Goal: Navigation & Orientation: Understand site structure

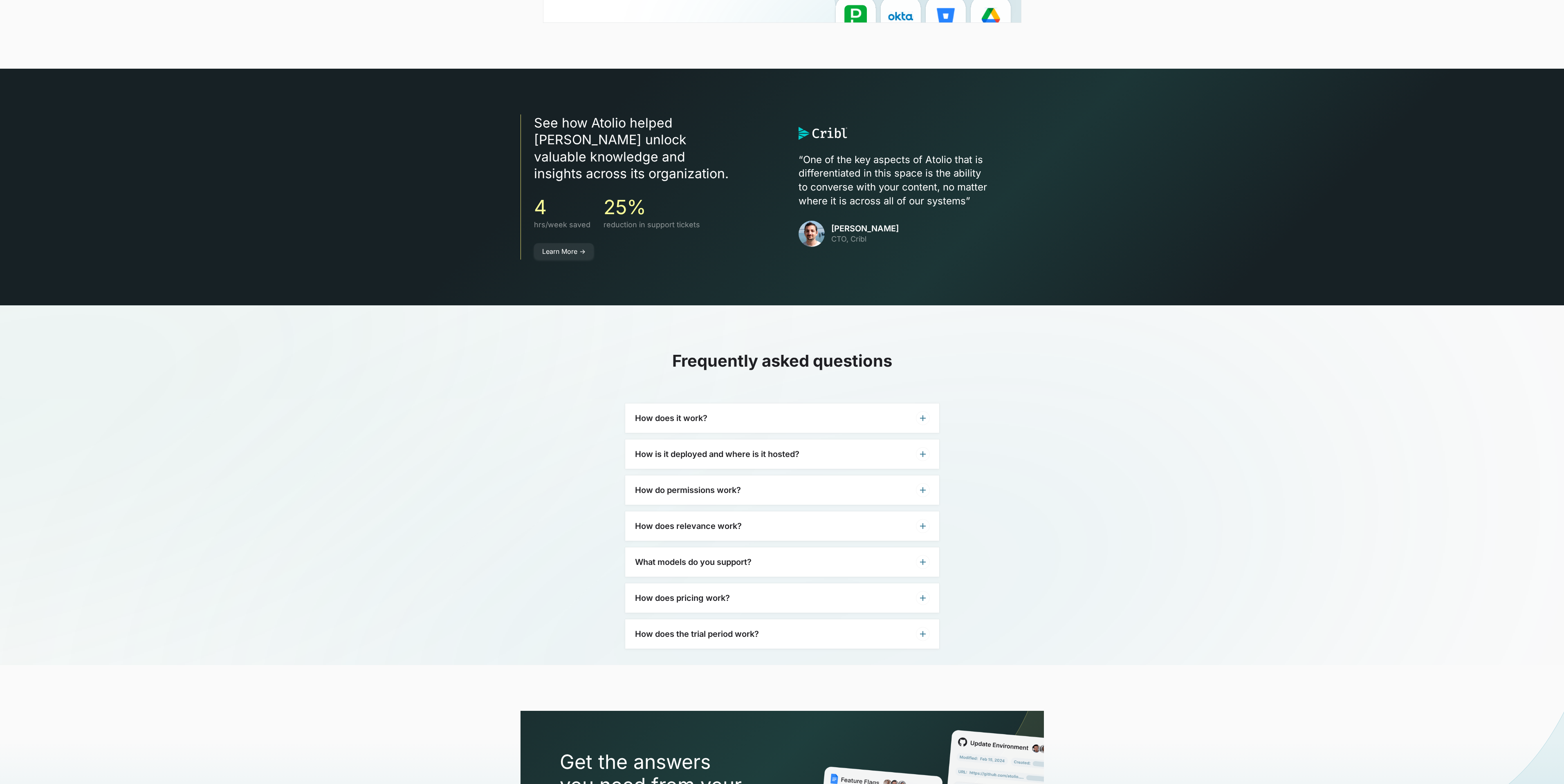
scroll to position [2198, 0]
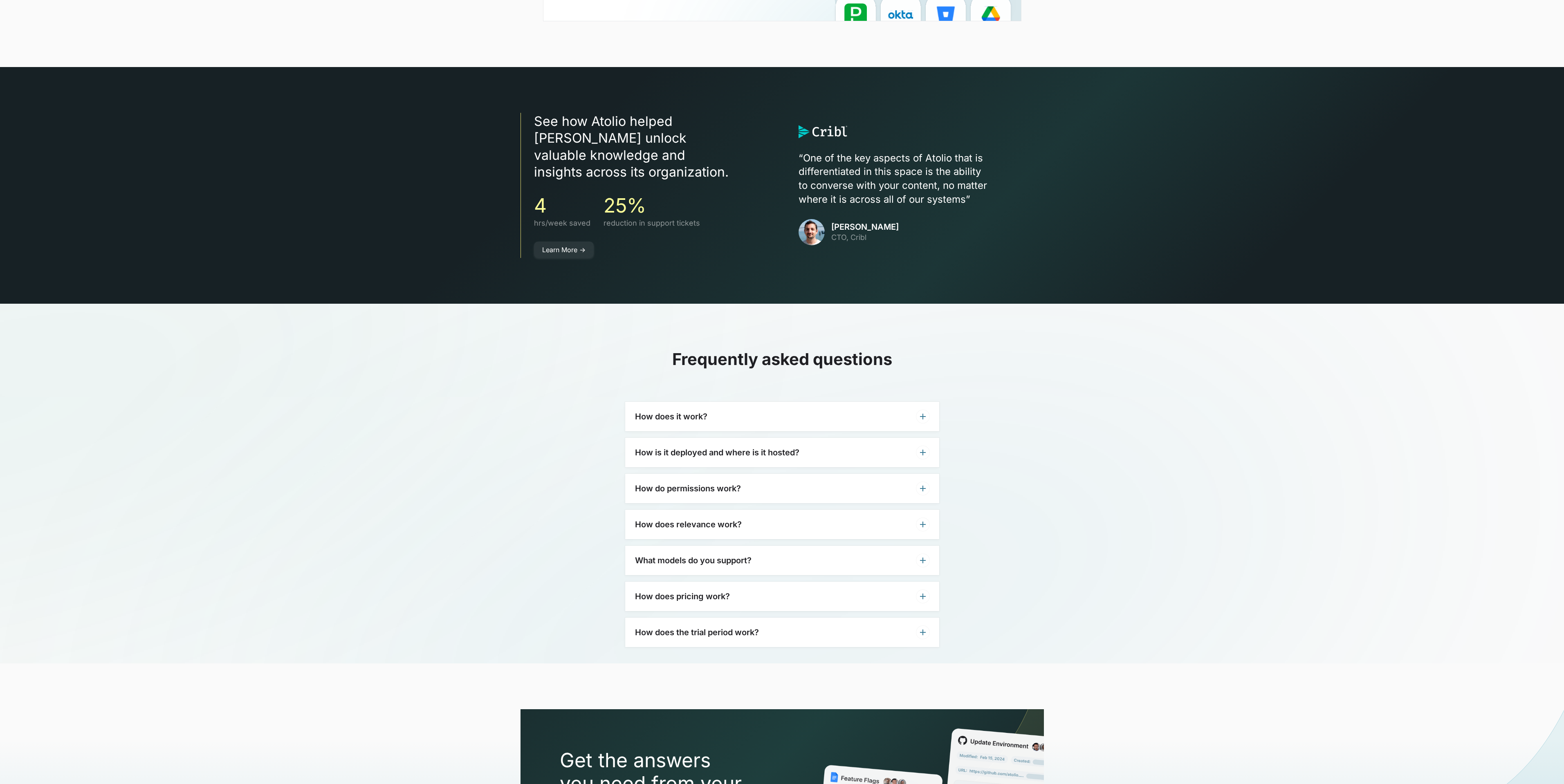
click at [720, 550] on div "What models do you support?" at bounding box center [782, 560] width 314 height 30
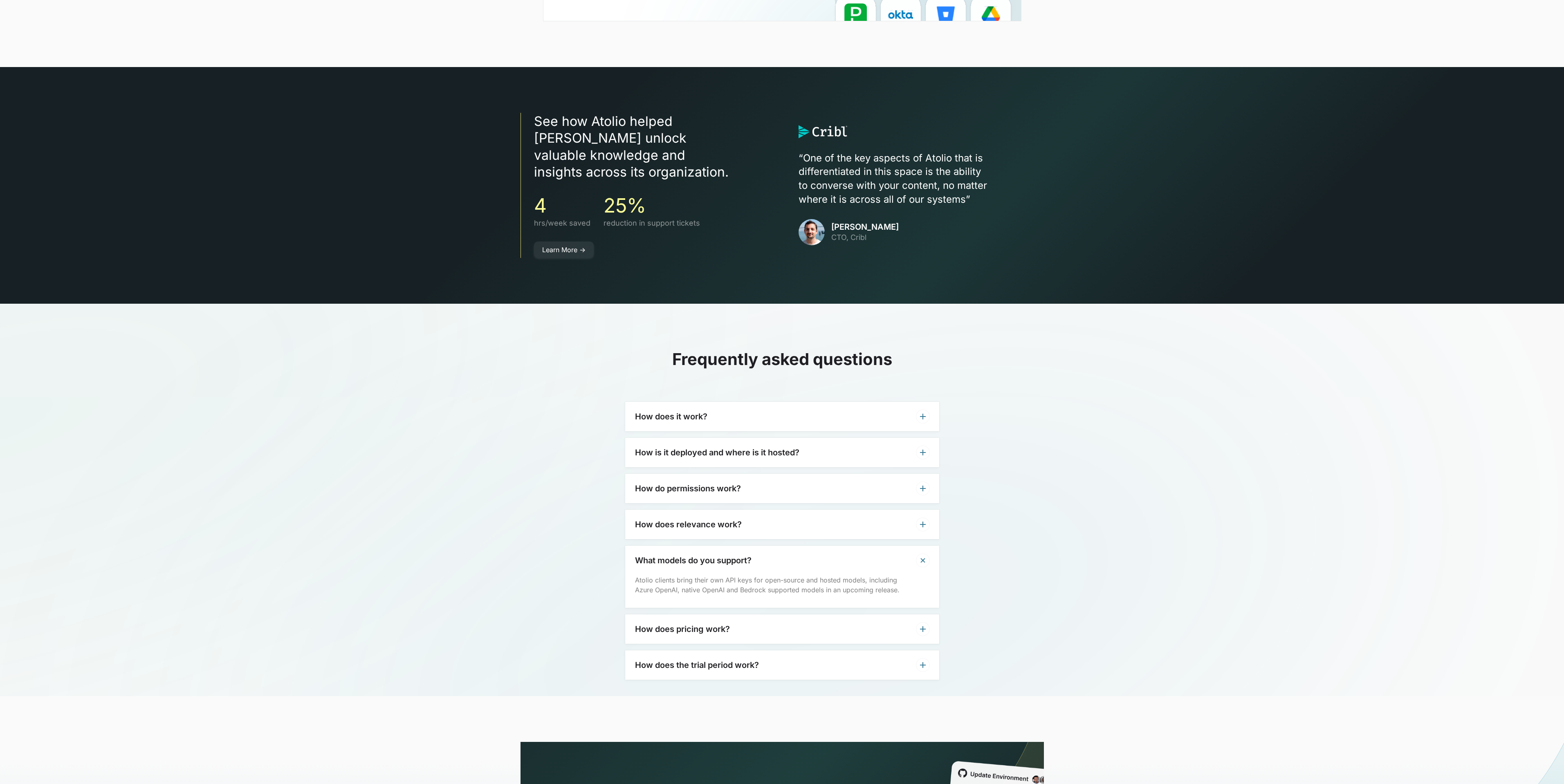
drag, startPoint x: 720, startPoint y: 542, endPoint x: 713, endPoint y: 538, distance: 8.1
click at [718, 555] on h3 "What models do you support?" at bounding box center [693, 560] width 117 height 10
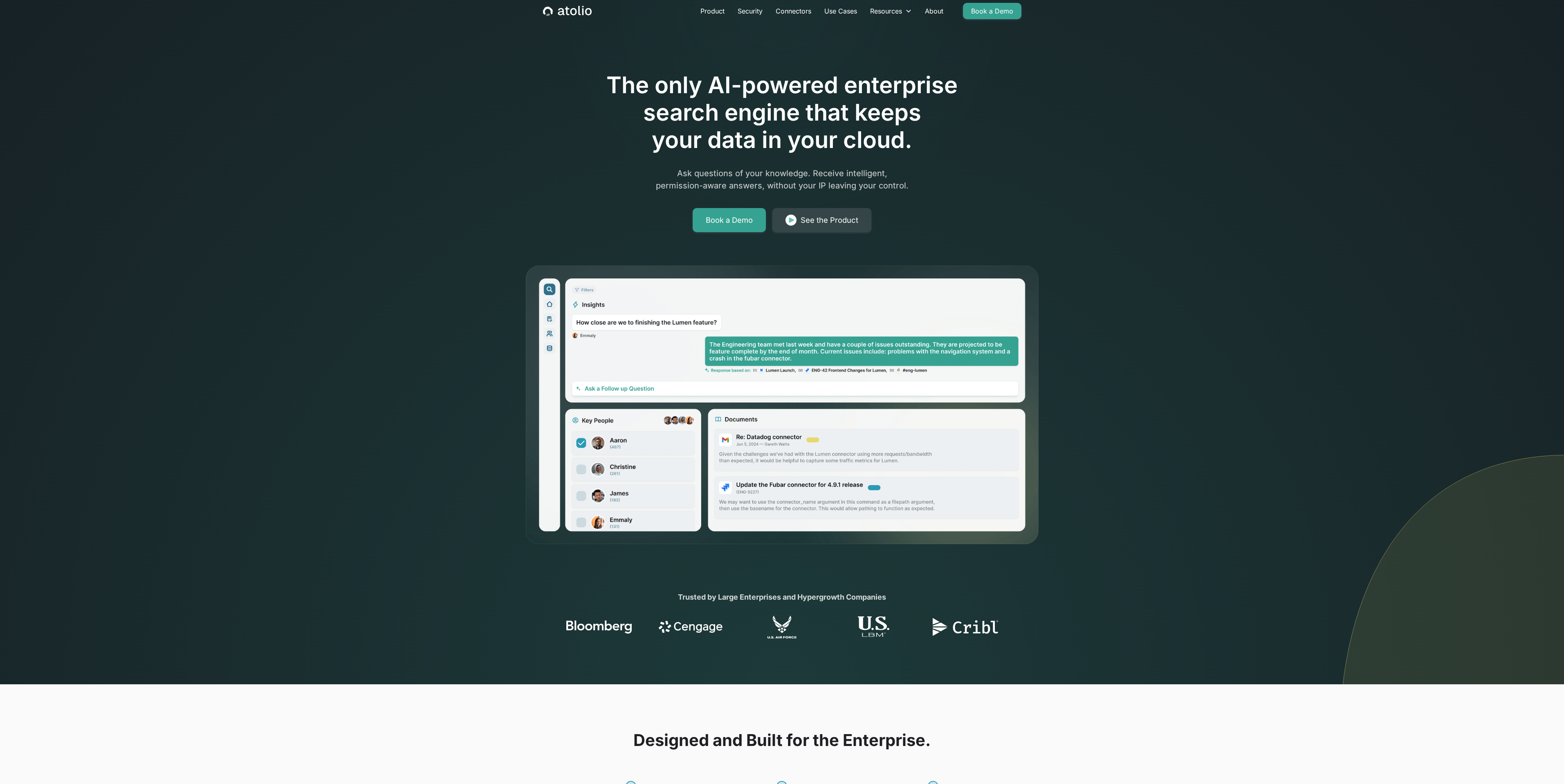
scroll to position [0, 0]
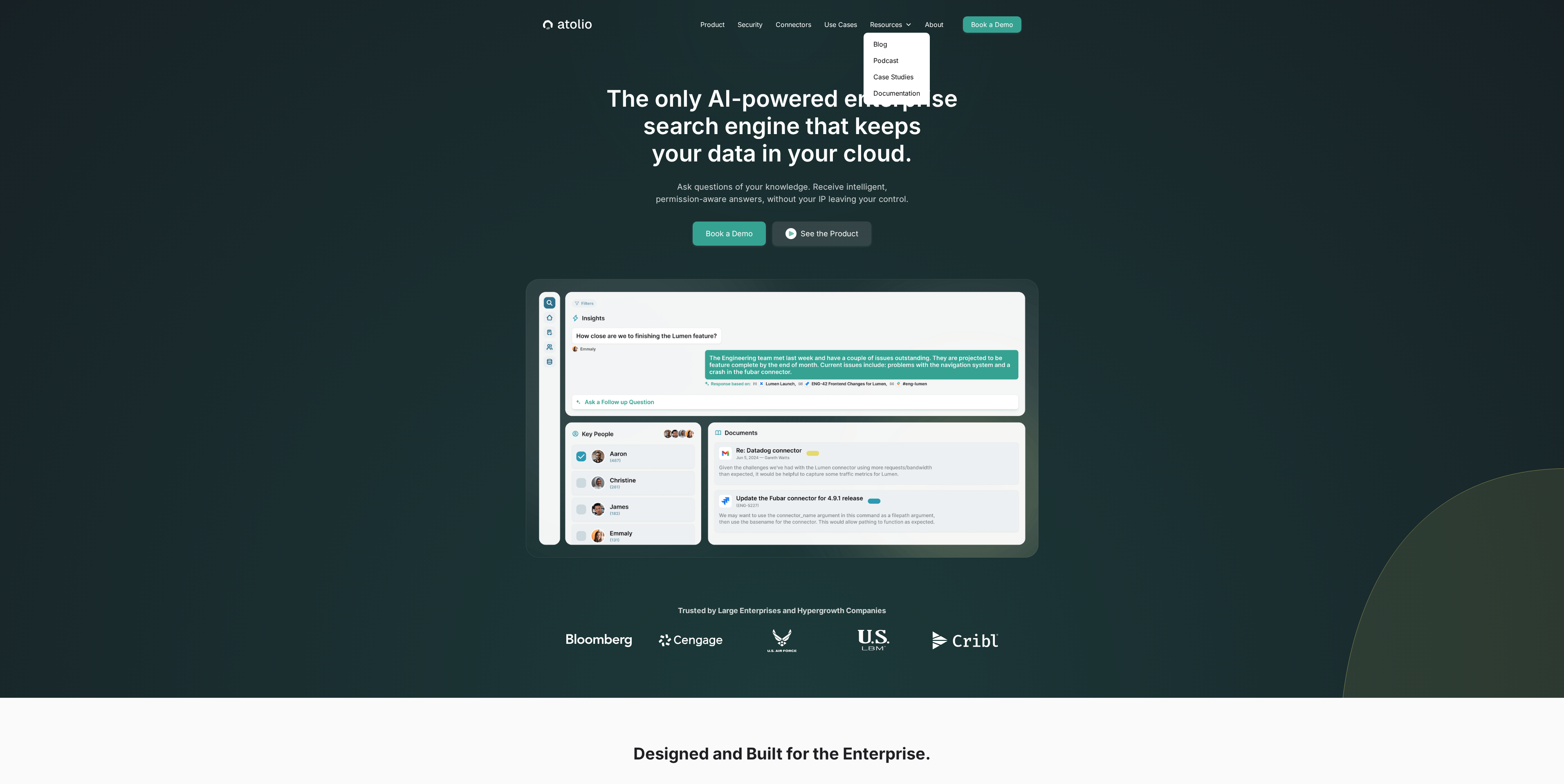
click at [905, 81] on link "Case Studies" at bounding box center [896, 77] width 60 height 16
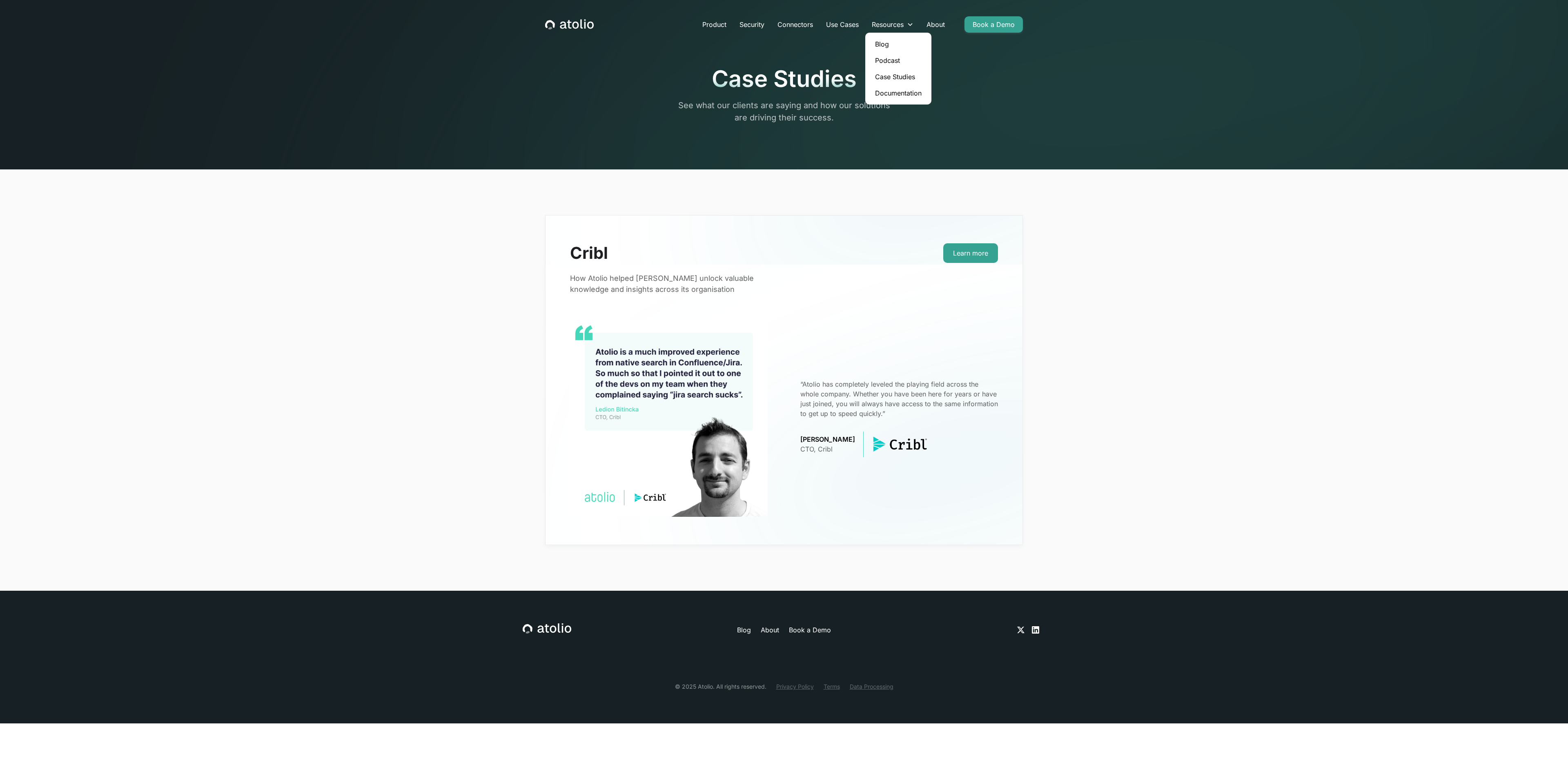
click at [889, 41] on link "Blog" at bounding box center [898, 44] width 60 height 16
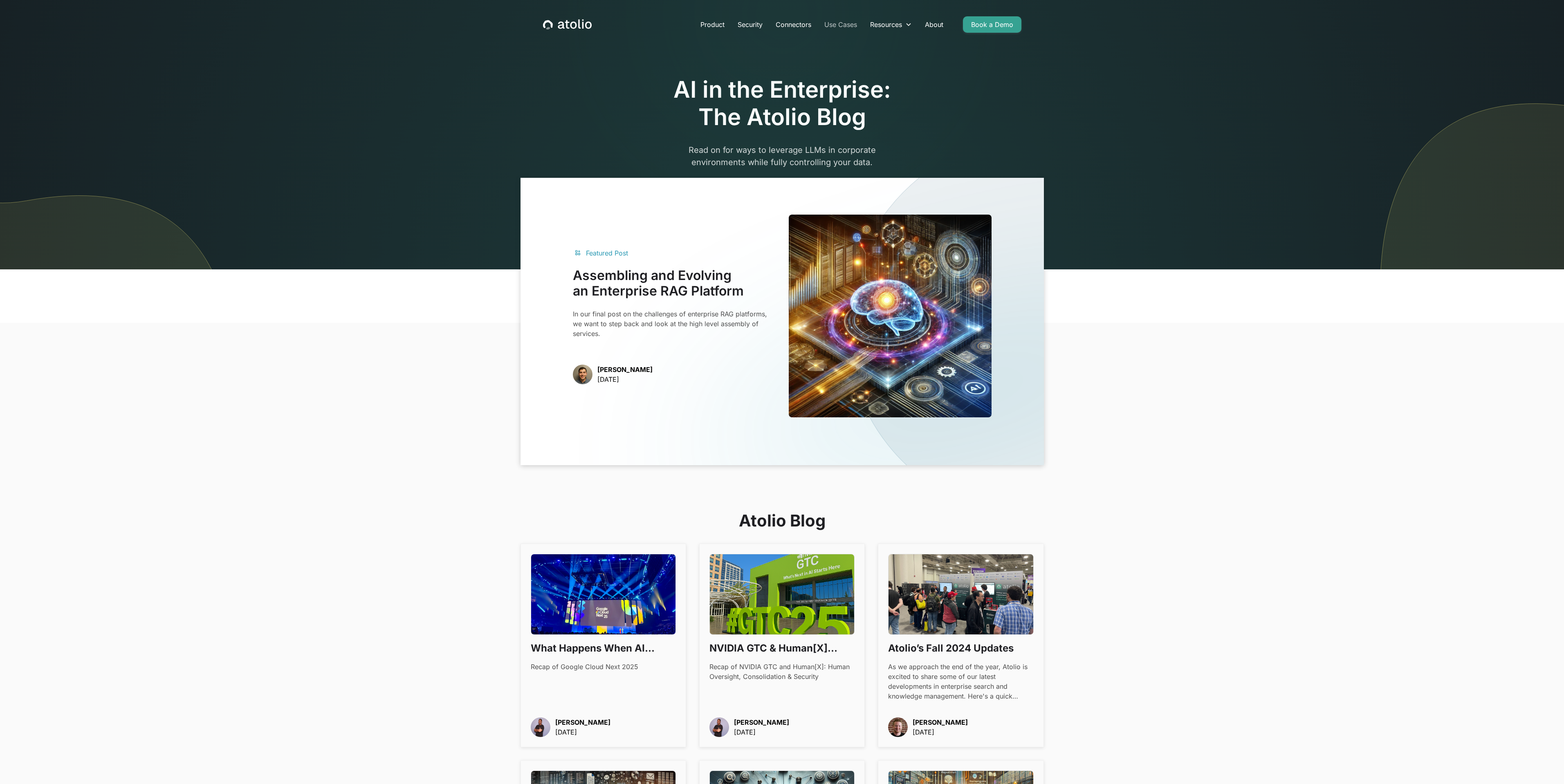
click at [835, 23] on link "Use Cases" at bounding box center [840, 24] width 46 height 16
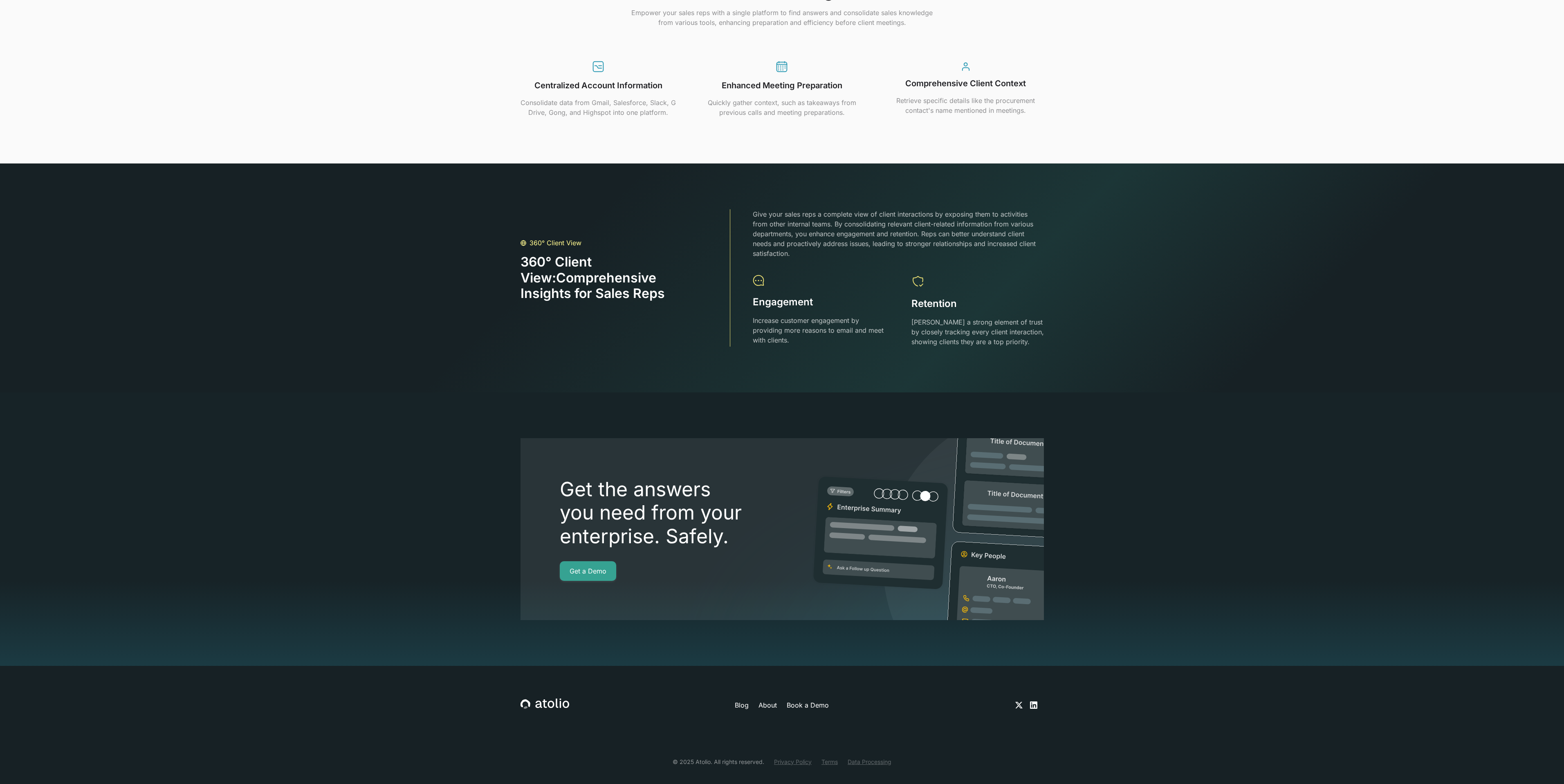
scroll to position [1773, 0]
